Goal: Transaction & Acquisition: Subscribe to service/newsletter

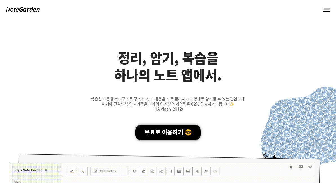
click at [170, 134] on div "무료로 이용하기 😎" at bounding box center [167, 132] width 65 height 15
click at [168, 134] on div "무료로 이용하기 😎" at bounding box center [167, 132] width 65 height 15
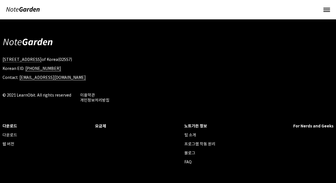
scroll to position [2671, 0]
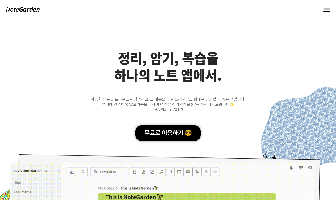
click at [173, 131] on div "무료로 이용하기 😎" at bounding box center [167, 132] width 65 height 15
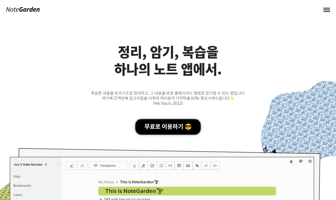
scroll to position [43, 0]
